Goal: Register for event/course

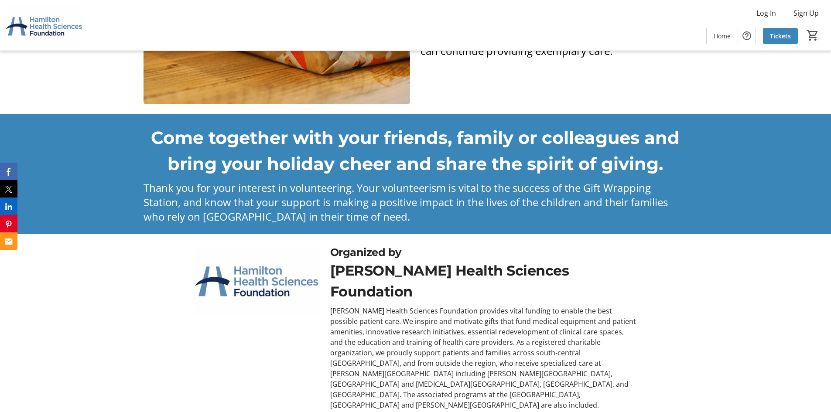
scroll to position [293, 0]
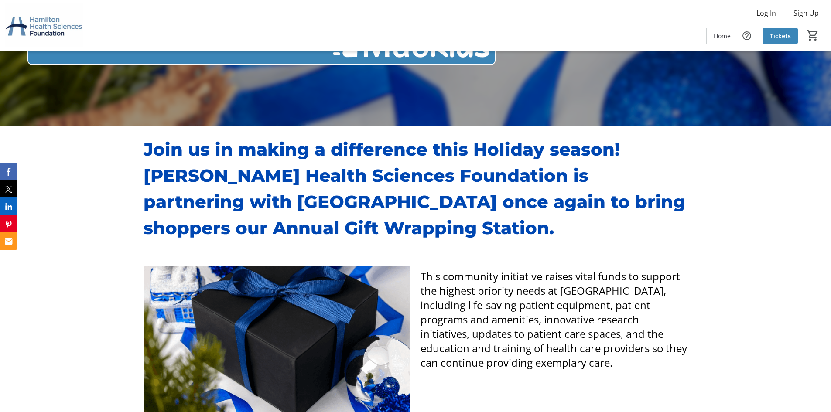
scroll to position [262, 0]
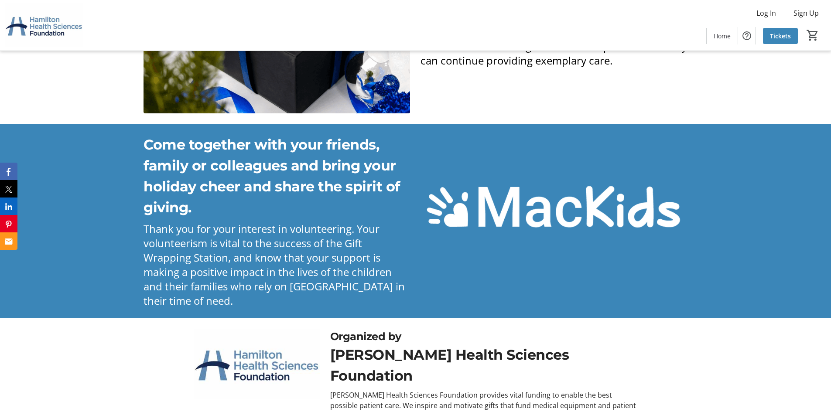
scroll to position [567, 0]
